Goal: Information Seeking & Learning: Understand process/instructions

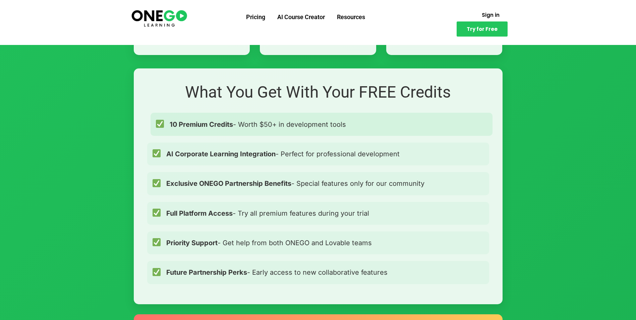
scroll to position [470, 0]
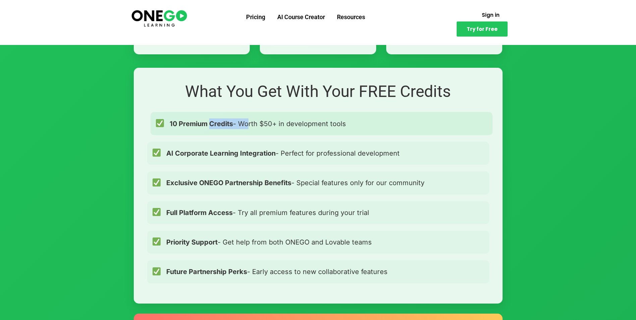
drag, startPoint x: 210, startPoint y: 125, endPoint x: 245, endPoint y: 125, distance: 35.2
click at [245, 125] on span "10 Premium Credits - Worth $50+ in development tools" at bounding box center [258, 123] width 176 height 11
drag, startPoint x: 245, startPoint y: 125, endPoint x: 183, endPoint y: 117, distance: 62.5
click at [170, 118] on span "10 Premium Credits - Worth $50+ in development tools" at bounding box center [258, 123] width 176 height 11
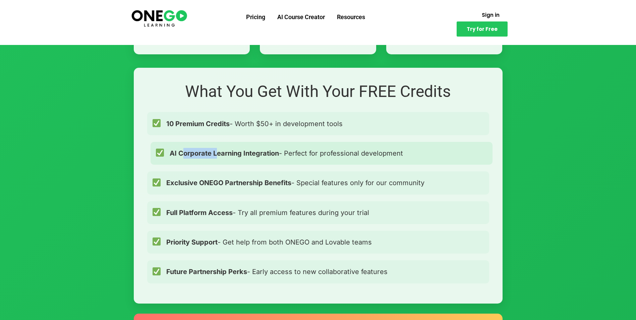
drag, startPoint x: 185, startPoint y: 155, endPoint x: 216, endPoint y: 158, distance: 31.3
click at [216, 158] on span "AI Corporate Learning Integration - Perfect for professional development" at bounding box center [287, 153] width 234 height 11
drag, startPoint x: 216, startPoint y: 158, endPoint x: 197, endPoint y: 157, distance: 18.8
click at [197, 157] on span "AI Corporate Learning Integration - Perfect for professional development" at bounding box center [287, 153] width 234 height 11
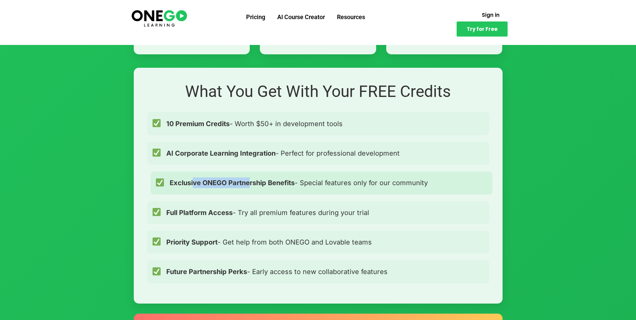
drag, startPoint x: 194, startPoint y: 182, endPoint x: 251, endPoint y: 184, distance: 56.8
click at [251, 184] on strong "Exclusive ONEGO Partnership Benefits" at bounding box center [232, 183] width 125 height 8
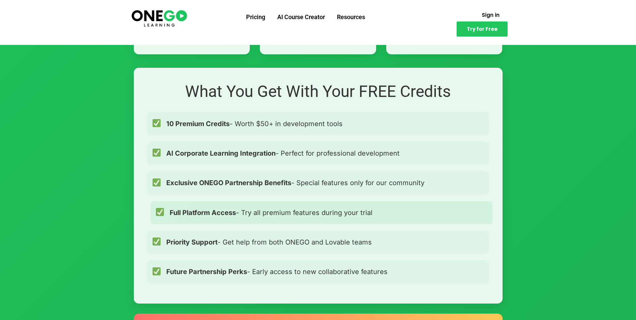
drag, startPoint x: 251, startPoint y: 184, endPoint x: 153, endPoint y: 202, distance: 99.3
click at [153, 202] on div "Full Platform Access - Try all premium features during your trial" at bounding box center [322, 212] width 342 height 23
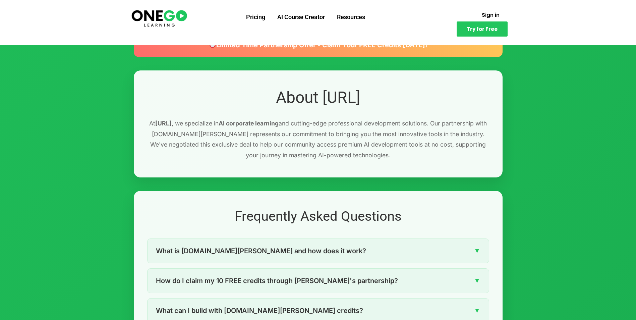
scroll to position [906, 0]
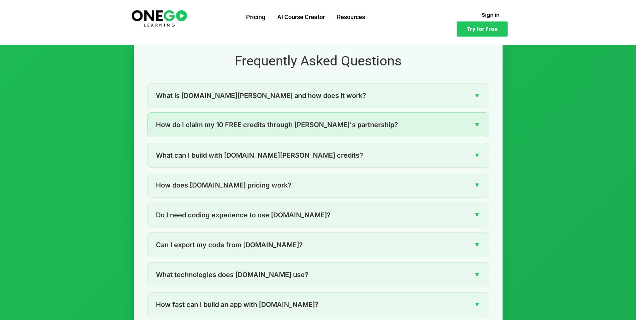
click at [305, 127] on span "How do I claim my 10 FREE credits through [PERSON_NAME]'s partnership?" at bounding box center [277, 124] width 242 height 11
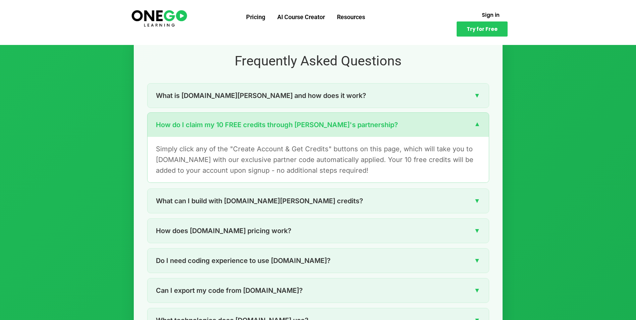
click at [305, 127] on span "How do I claim my 10 FREE credits through [PERSON_NAME]'s partnership?" at bounding box center [277, 124] width 242 height 11
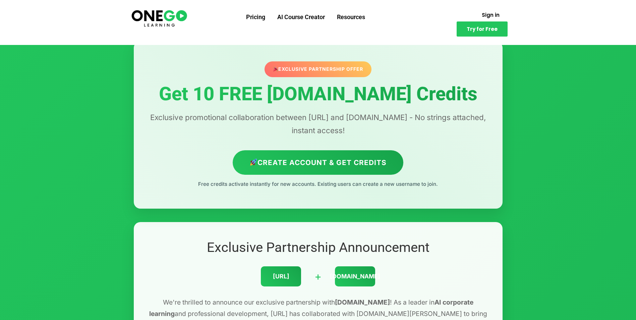
scroll to position [0, 0]
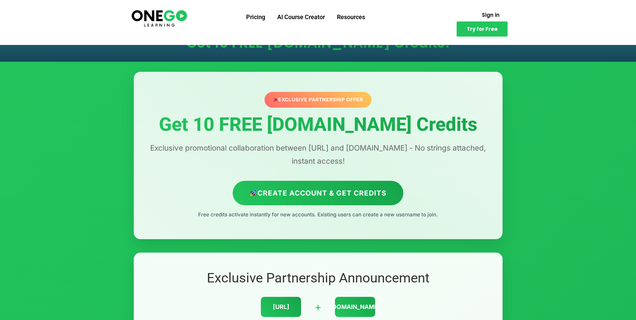
click at [1, 2] on section "Pricing AI Course Creator Resources Sign in Try for Free" at bounding box center [318, 22] width 636 height 45
